Goal: Task Accomplishment & Management: Complete application form

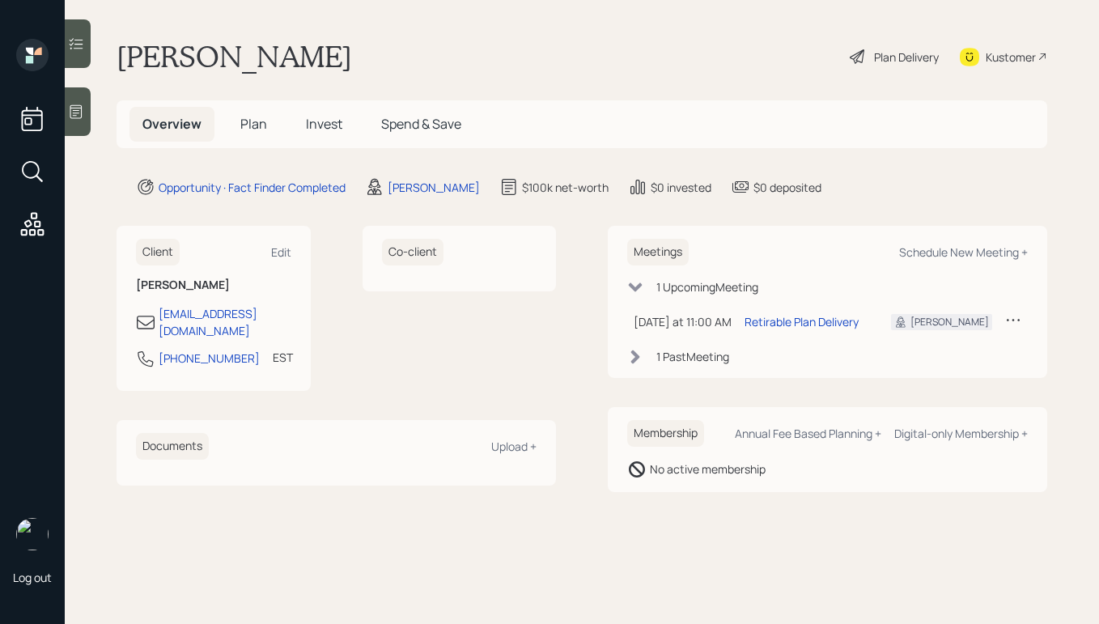
click at [81, 125] on div at bounding box center [78, 111] width 26 height 49
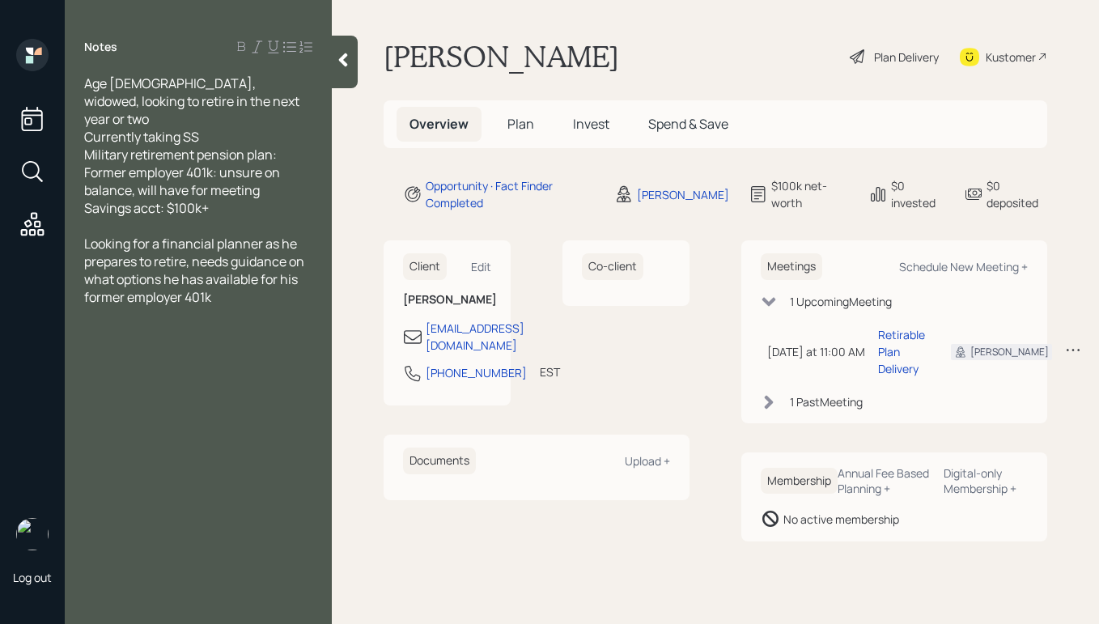
click at [351, 70] on div at bounding box center [345, 62] width 26 height 53
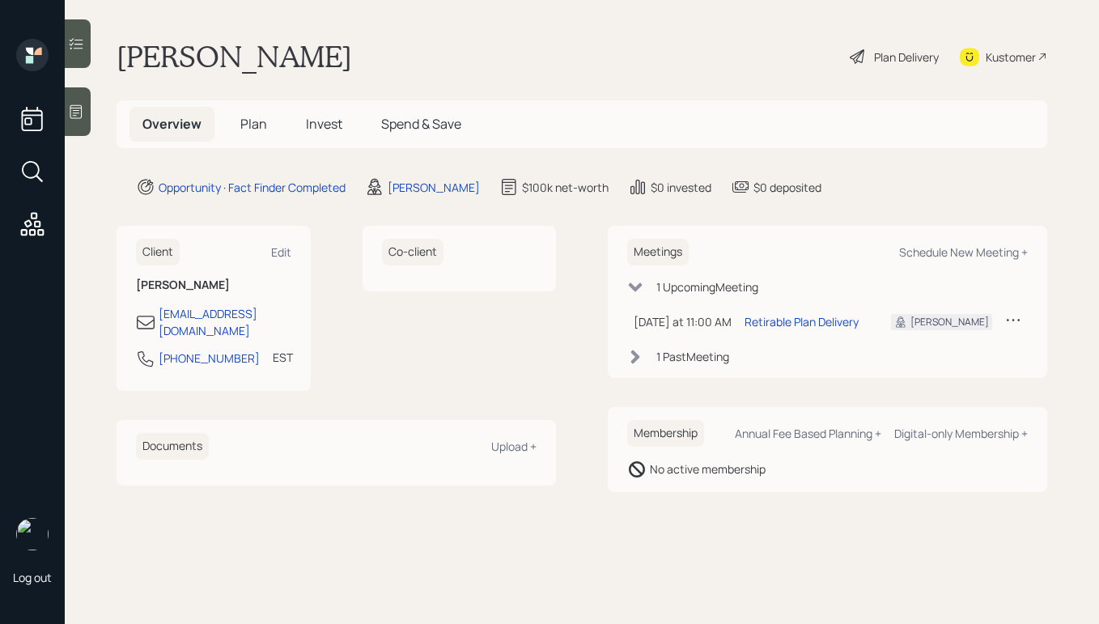
click at [883, 57] on div "Plan Delivery" at bounding box center [906, 57] width 65 height 17
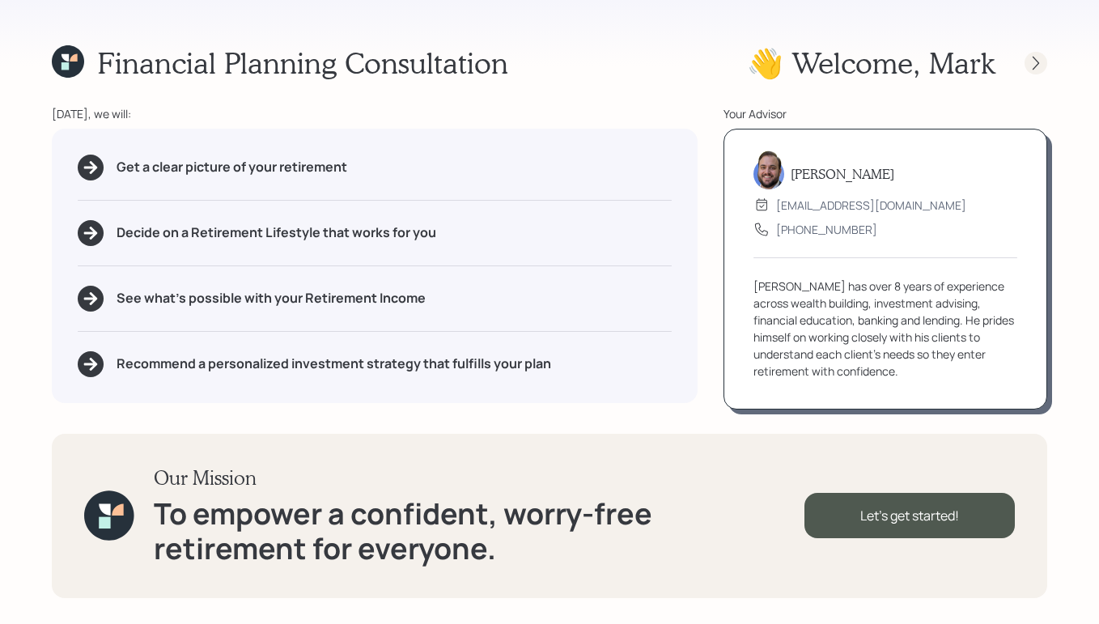
click at [1042, 60] on icon at bounding box center [1035, 63] width 16 height 16
